Goal: Task Accomplishment & Management: Complete application form

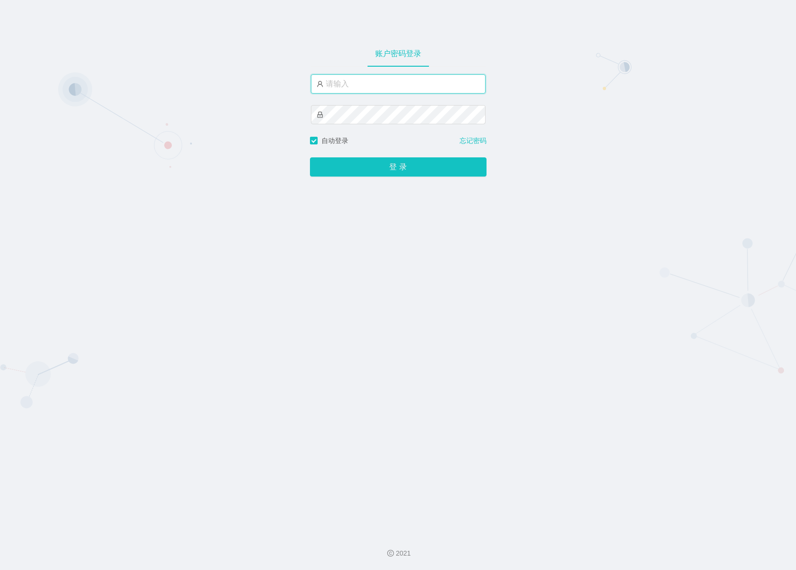
click at [344, 81] on input "text" at bounding box center [398, 83] width 175 height 19
type input "admin"
click at [399, 164] on button "登 录" at bounding box center [398, 166] width 177 height 19
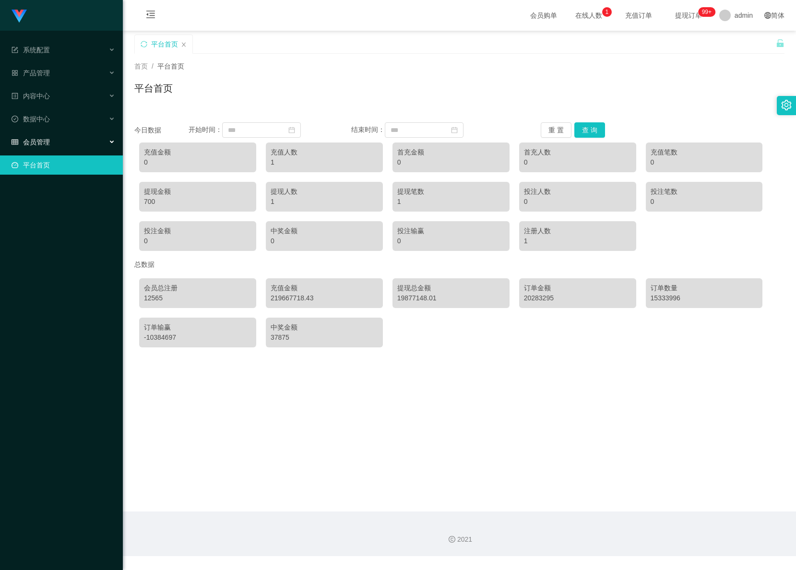
click at [47, 138] on span "会员管理" at bounding box center [31, 142] width 38 height 8
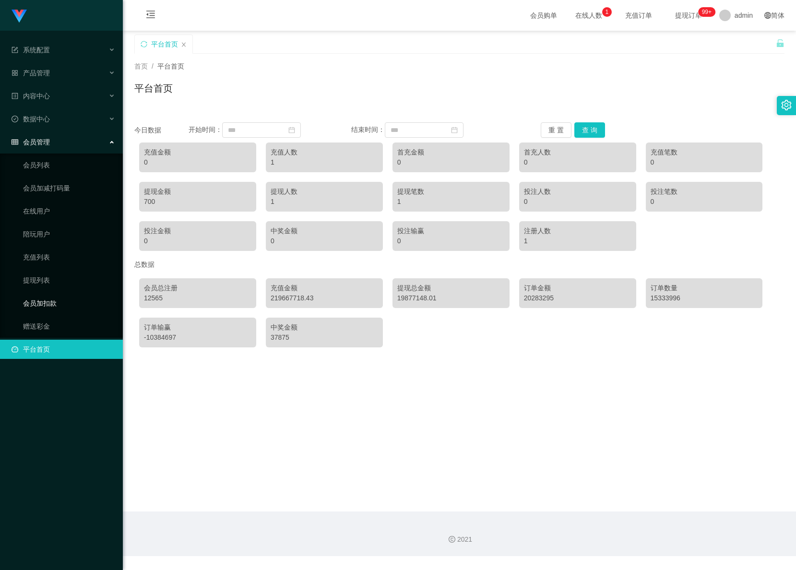
click at [42, 294] on link "会员加扣款" at bounding box center [69, 303] width 92 height 19
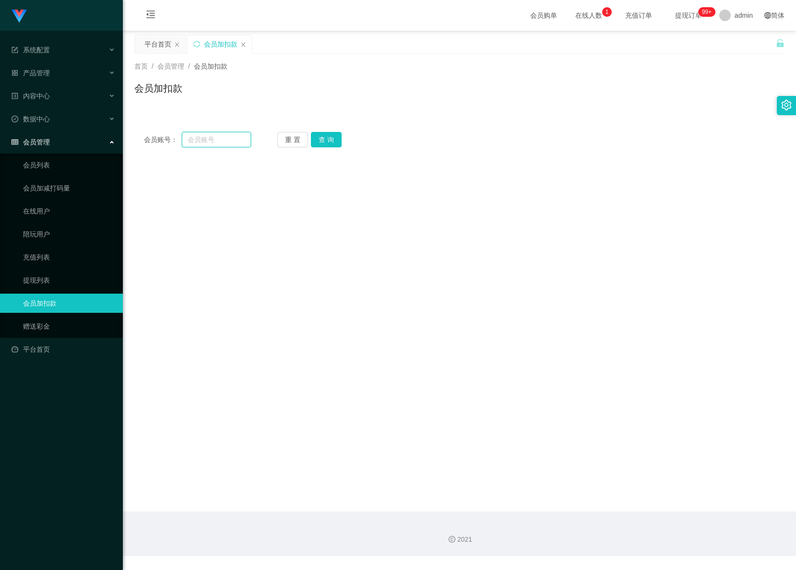
click at [222, 139] on input "text" at bounding box center [216, 139] width 69 height 15
paste input "5741"
type input "5741"
click at [325, 137] on button "查 询" at bounding box center [326, 139] width 31 height 15
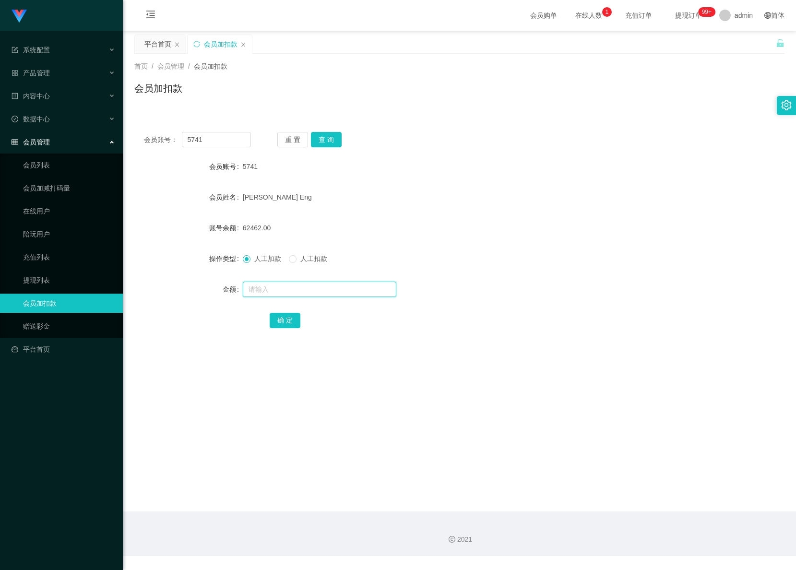
click at [255, 287] on input "text" at bounding box center [320, 289] width 154 height 15
paste input "11999"
type input "11999"
click at [291, 319] on button "确 定" at bounding box center [285, 320] width 31 height 15
